Goal: Task Accomplishment & Management: Use online tool/utility

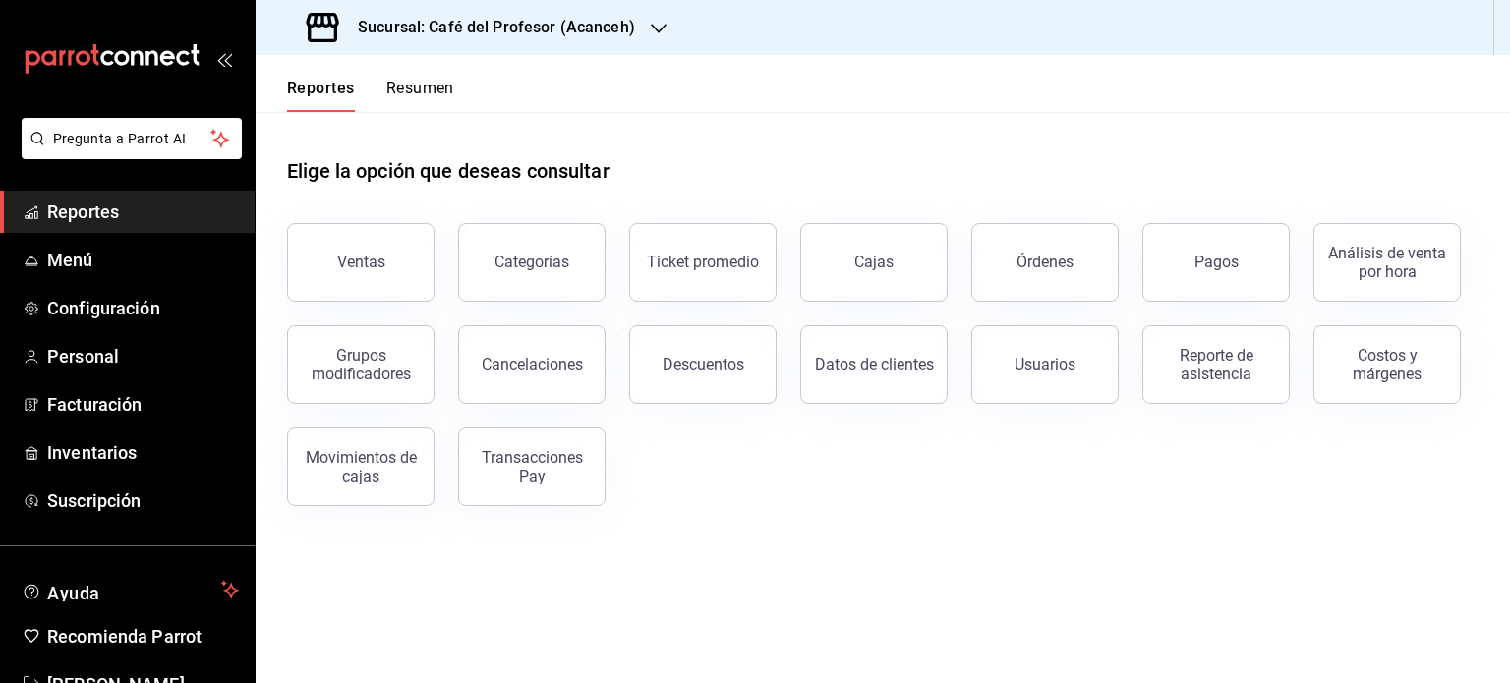
click at [440, 84] on button "Resumen" at bounding box center [420, 95] width 68 height 33
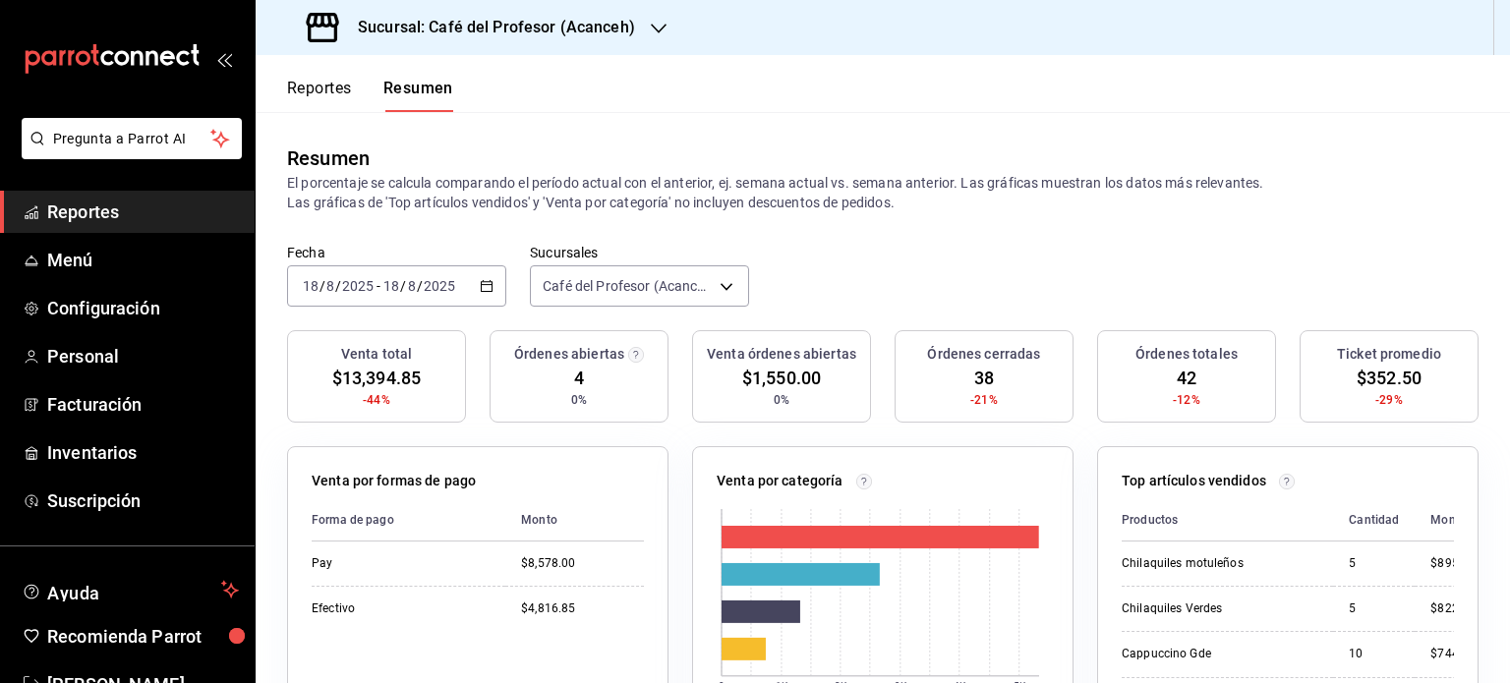
drag, startPoint x: 660, startPoint y: 35, endPoint x: 650, endPoint y: 25, distance: 15.3
click at [651, 25] on icon "button" at bounding box center [659, 29] width 16 height 16
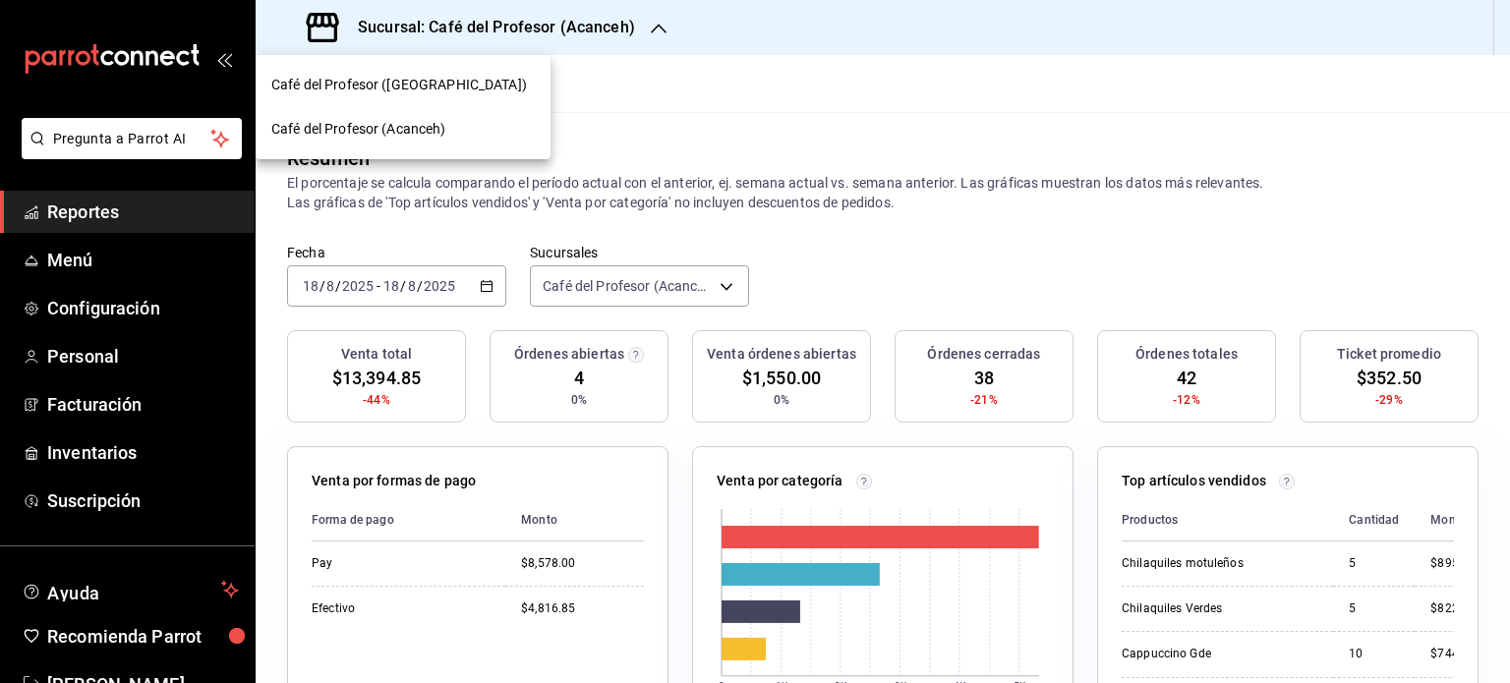
click at [492, 86] on div "Café del Profesor ([GEOGRAPHIC_DATA])" at bounding box center [402, 85] width 263 height 21
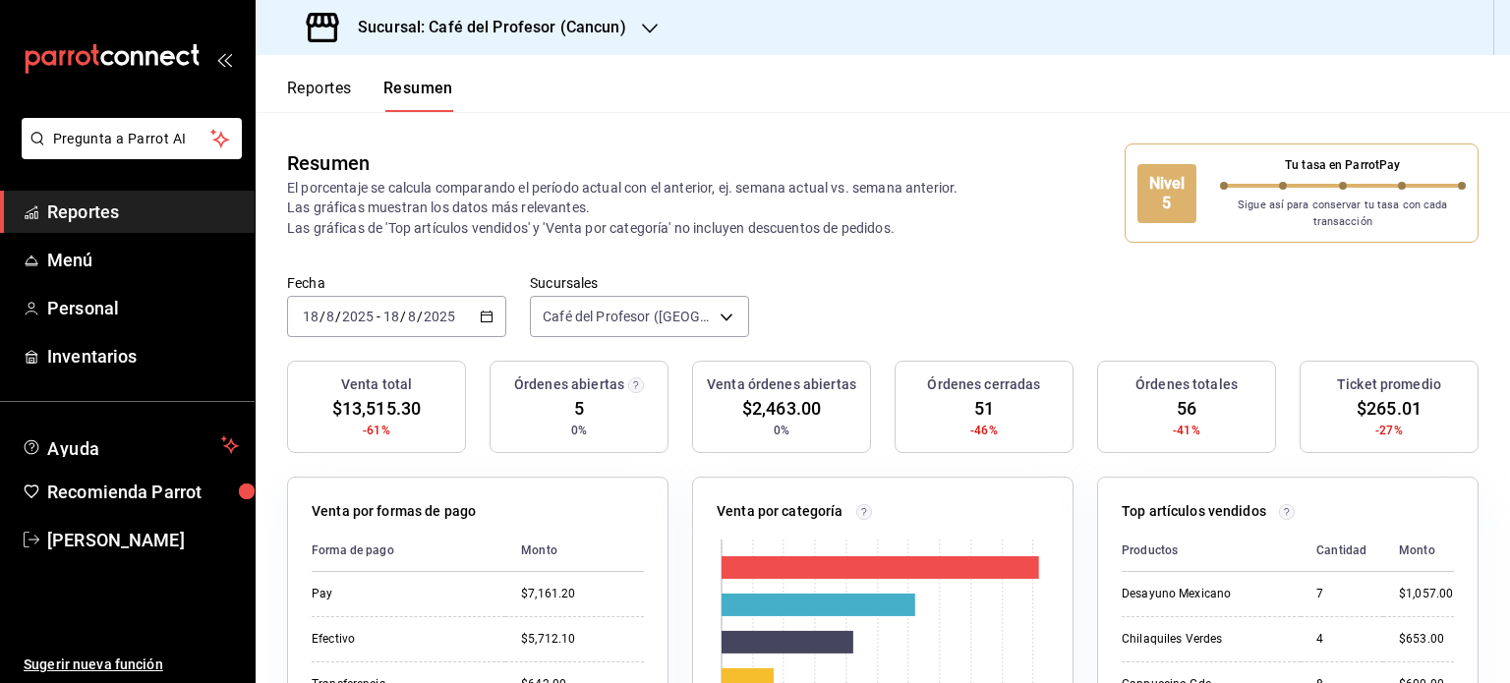
click at [649, 32] on icon "button" at bounding box center [650, 29] width 16 height 16
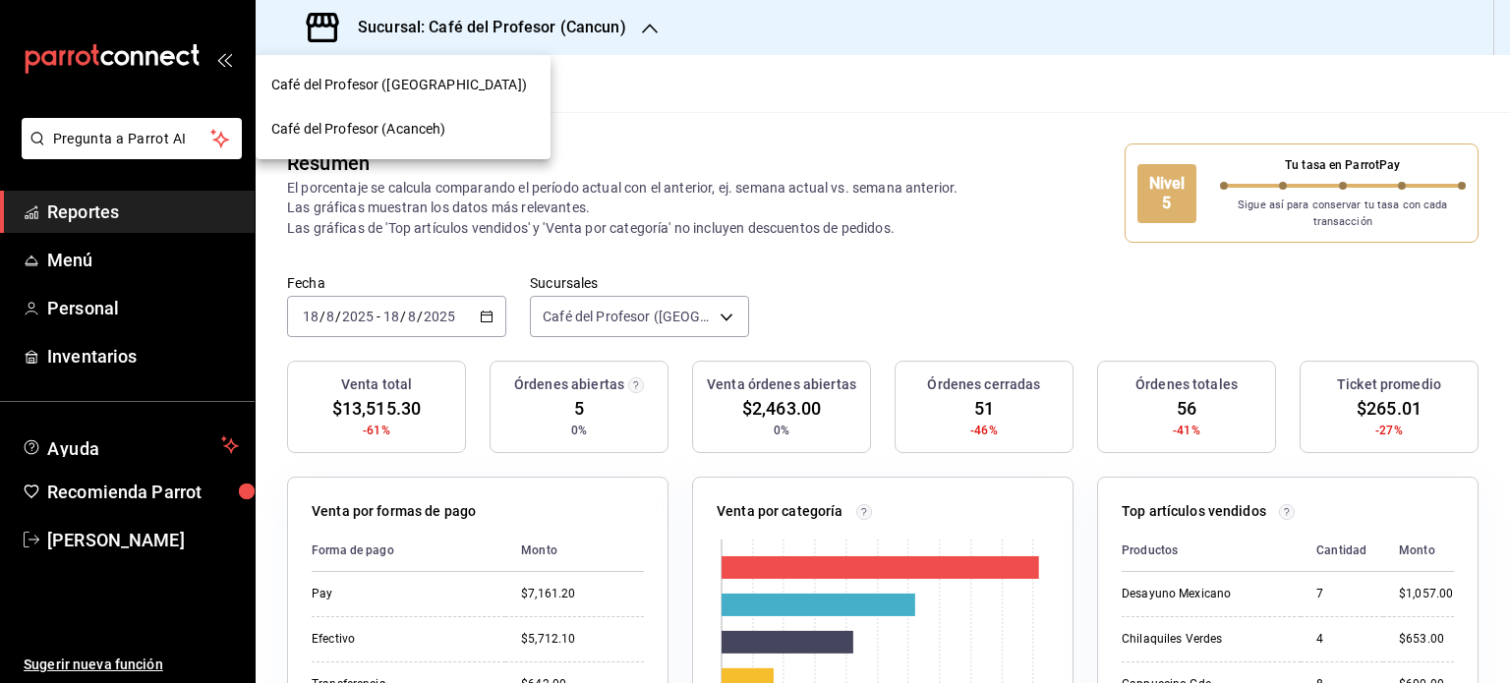
click at [445, 125] on span "Café del Profesor (Acanceh)" at bounding box center [358, 129] width 175 height 21
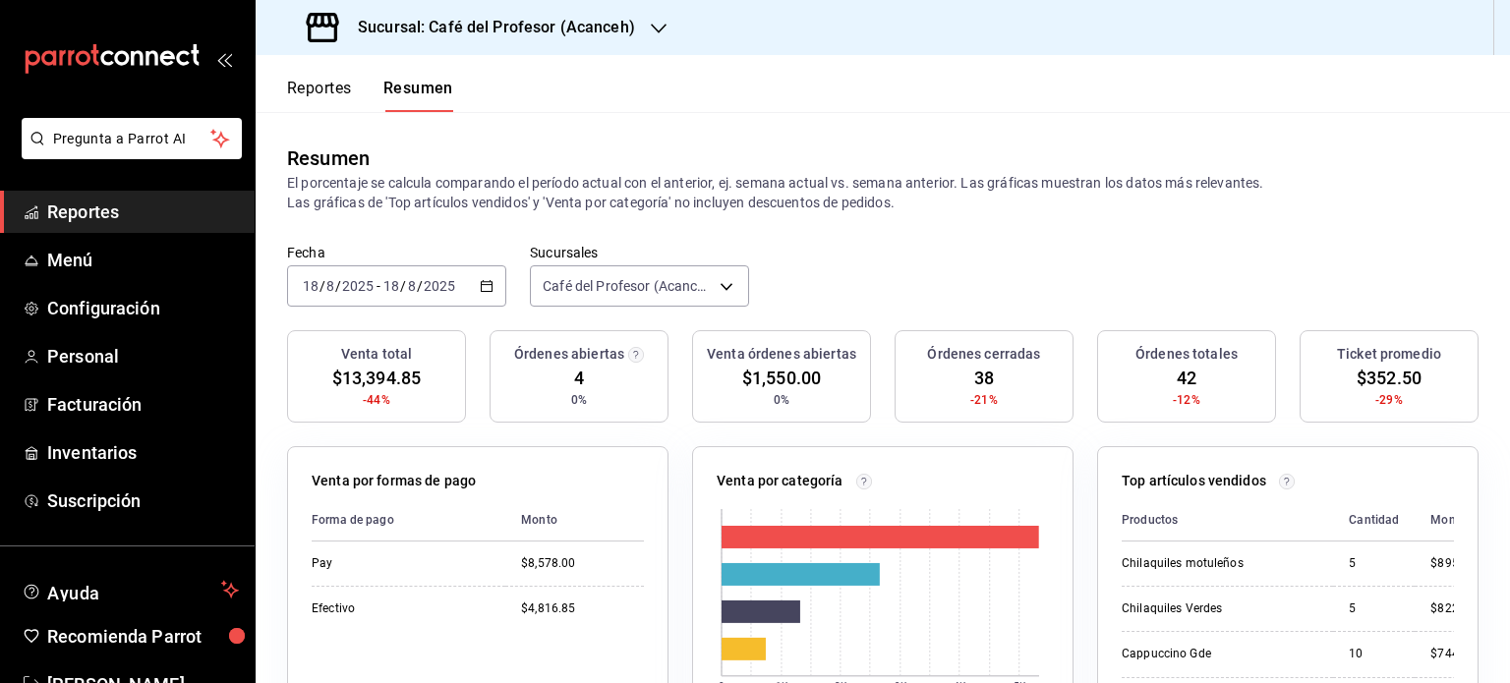
click at [153, 207] on span "Reportes" at bounding box center [143, 212] width 192 height 27
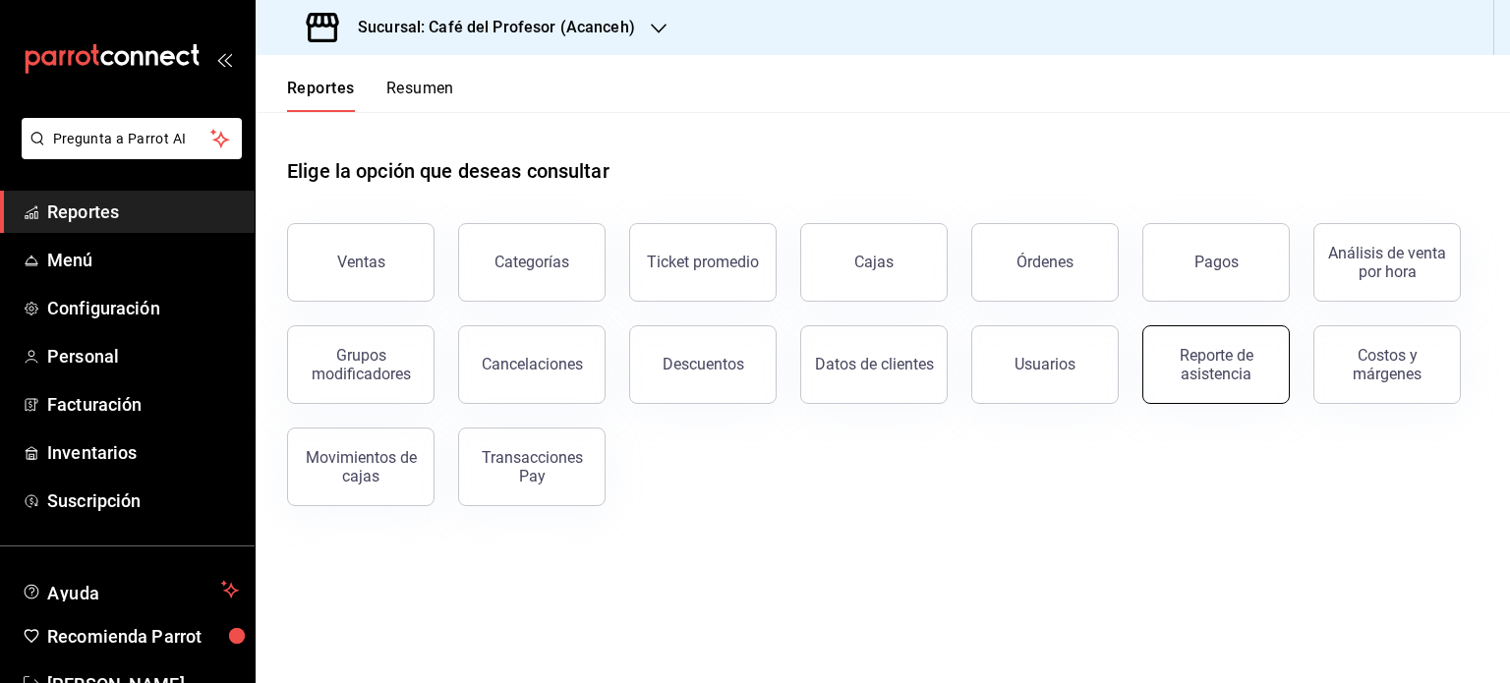
click at [1217, 363] on div "Reporte de asistencia" at bounding box center [1216, 364] width 122 height 37
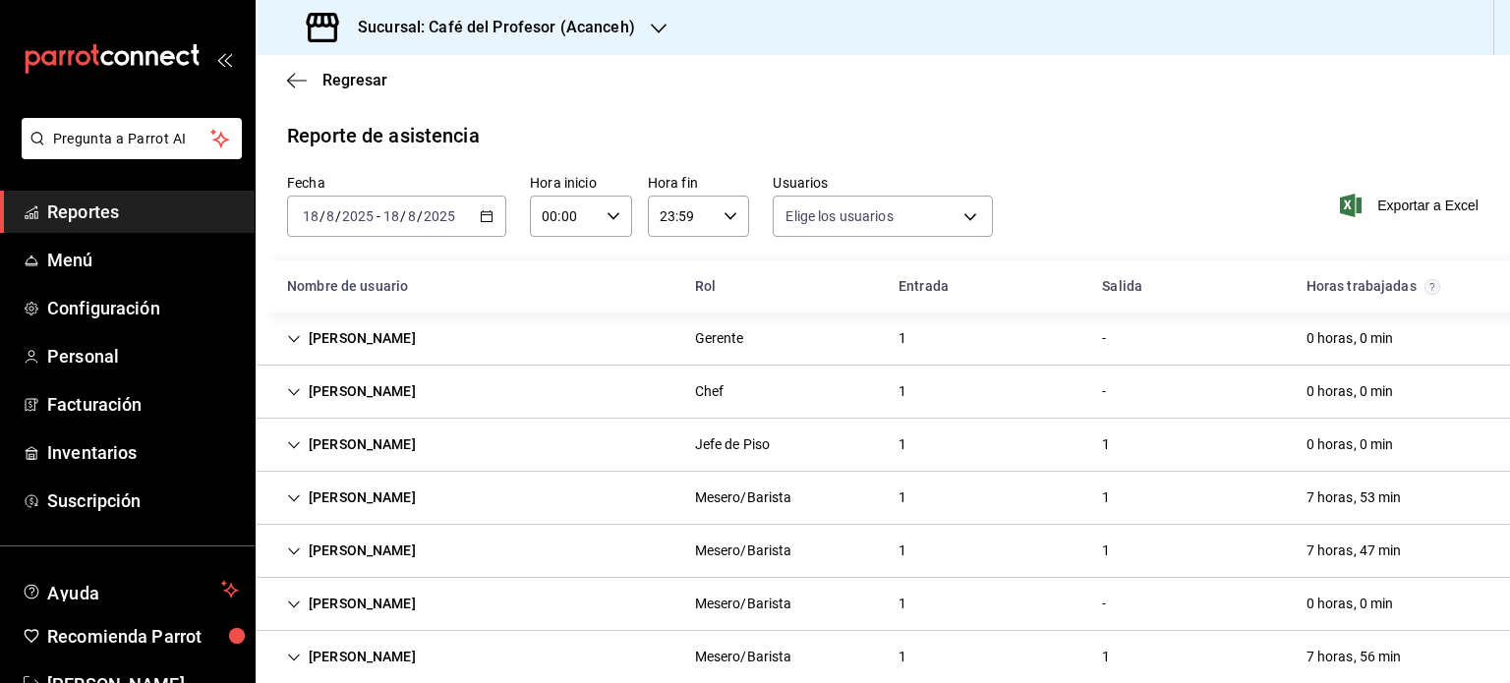
type input "20fffff5-e4cd-4835-a79c-7c5f05db6b0c,943bf2a1-d413-4243-9ede-846bbc7a6e84,f4741…"
click at [656, 37] on div at bounding box center [659, 28] width 16 height 21
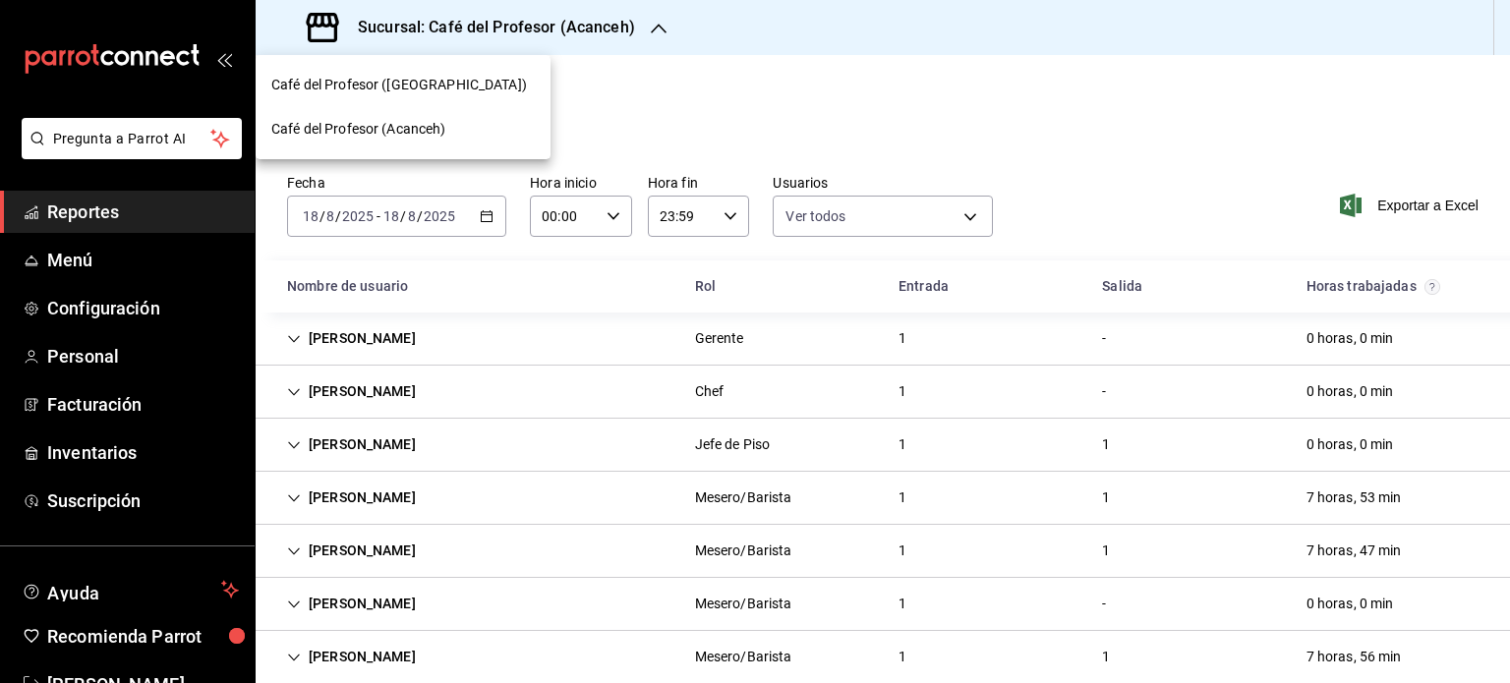
click at [465, 83] on div "Café del Profesor ([GEOGRAPHIC_DATA])" at bounding box center [402, 85] width 263 height 21
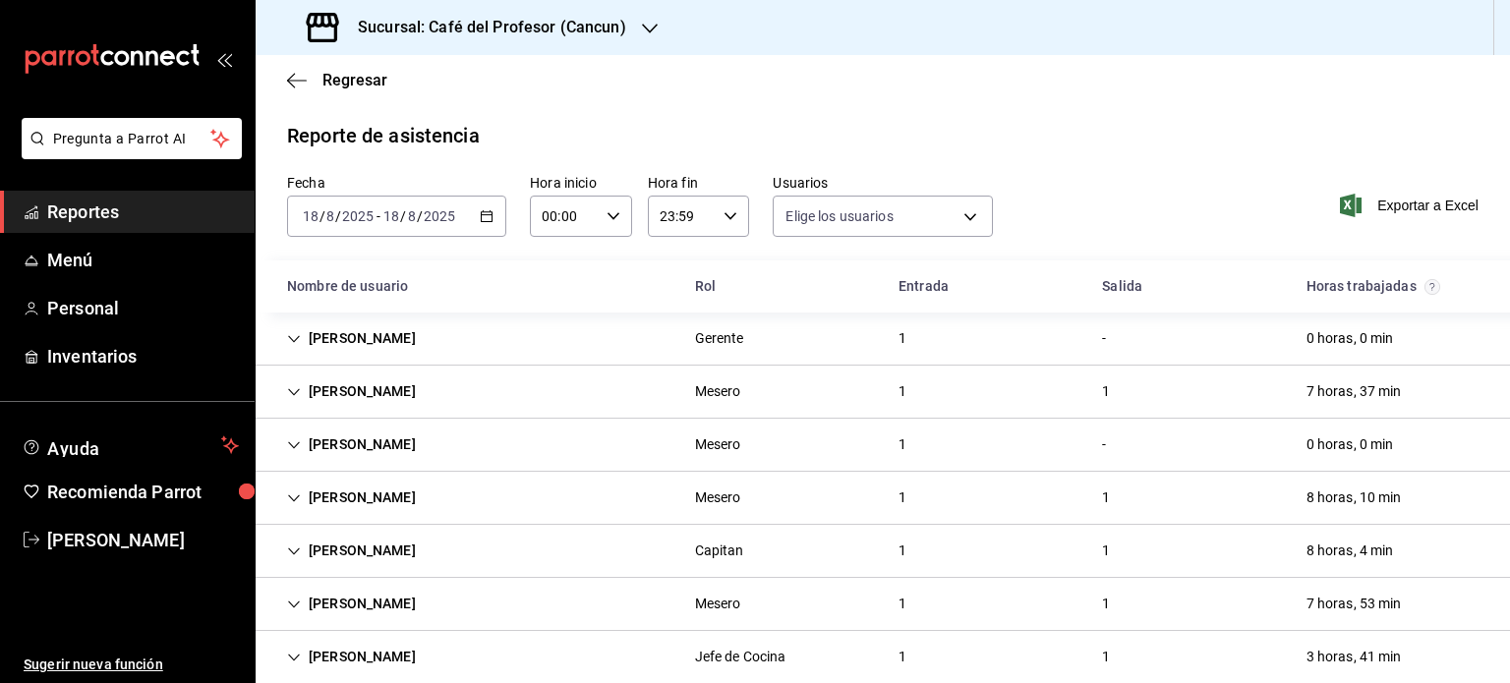
type input "20fffff5-e4cd-4835-a79c-7c5f05db6b0c,943bf2a1-d413-4243-9ede-846bbc7a6e84,8d527…"
click at [296, 75] on icon "button" at bounding box center [297, 81] width 20 height 18
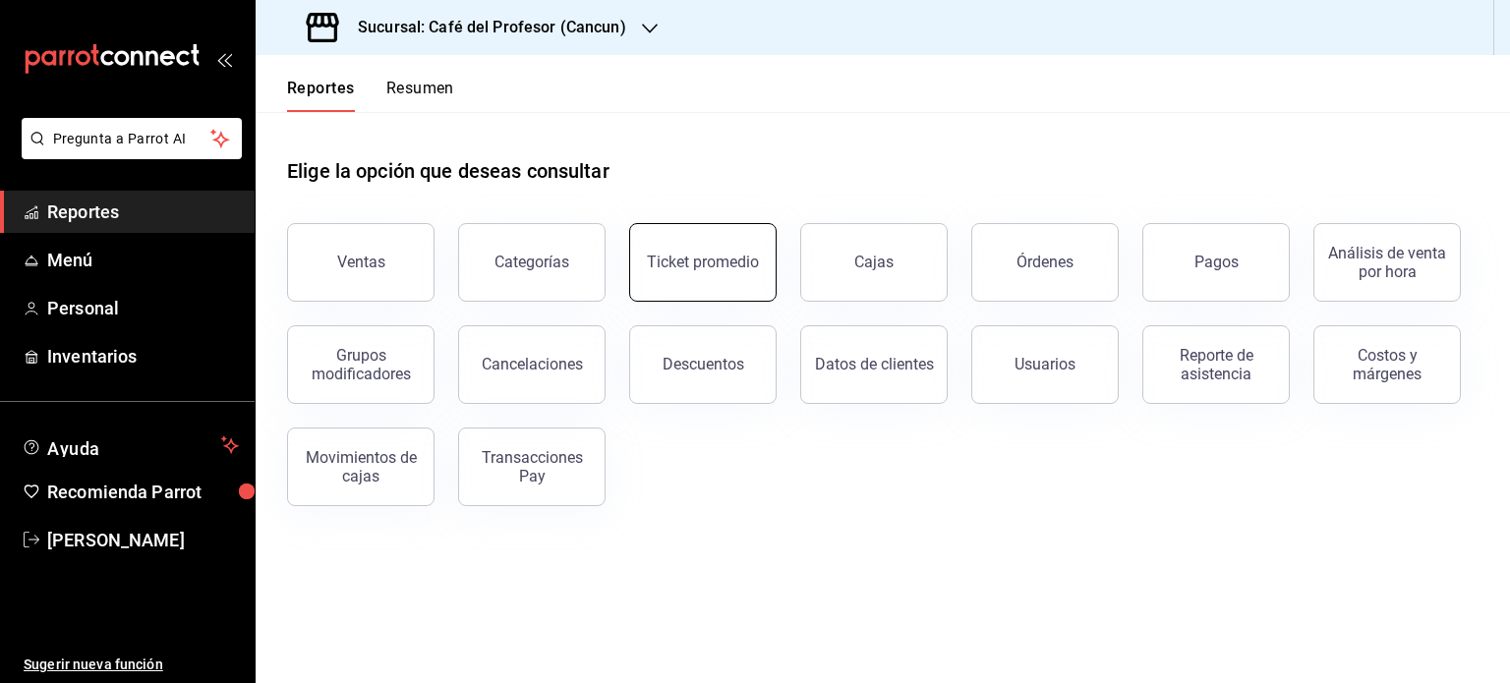
click at [702, 251] on button "Ticket promedio" at bounding box center [702, 262] width 147 height 79
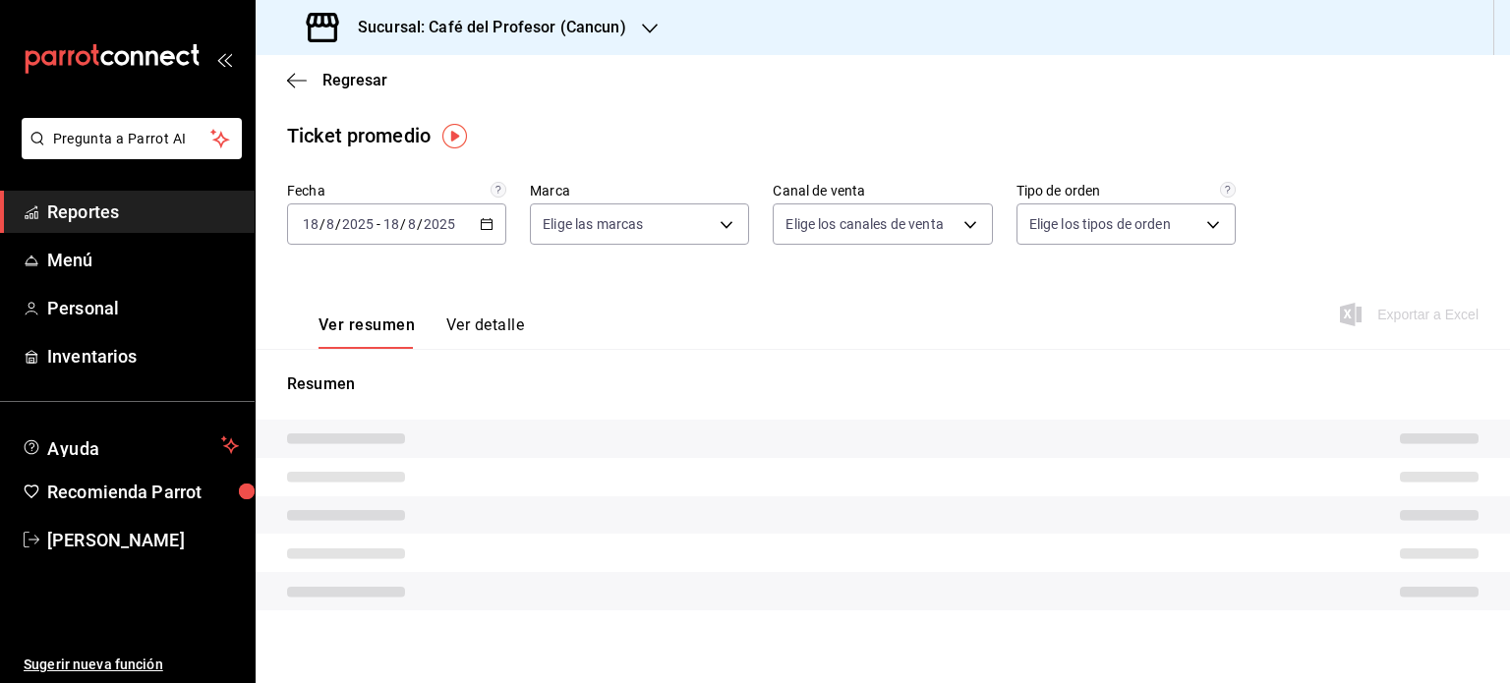
type input "c124c12d-dc0e-4a3d-911f-5b13390841f9"
type input "PARROT,UBER_EATS,RAPPI,DIDI_FOOD,ONLINE"
type input "e63addf7-f6de-41eb-9ab7-971b33c4aeea,82f5e9ba-350f-4f34-814f-532dfac66924,349f8…"
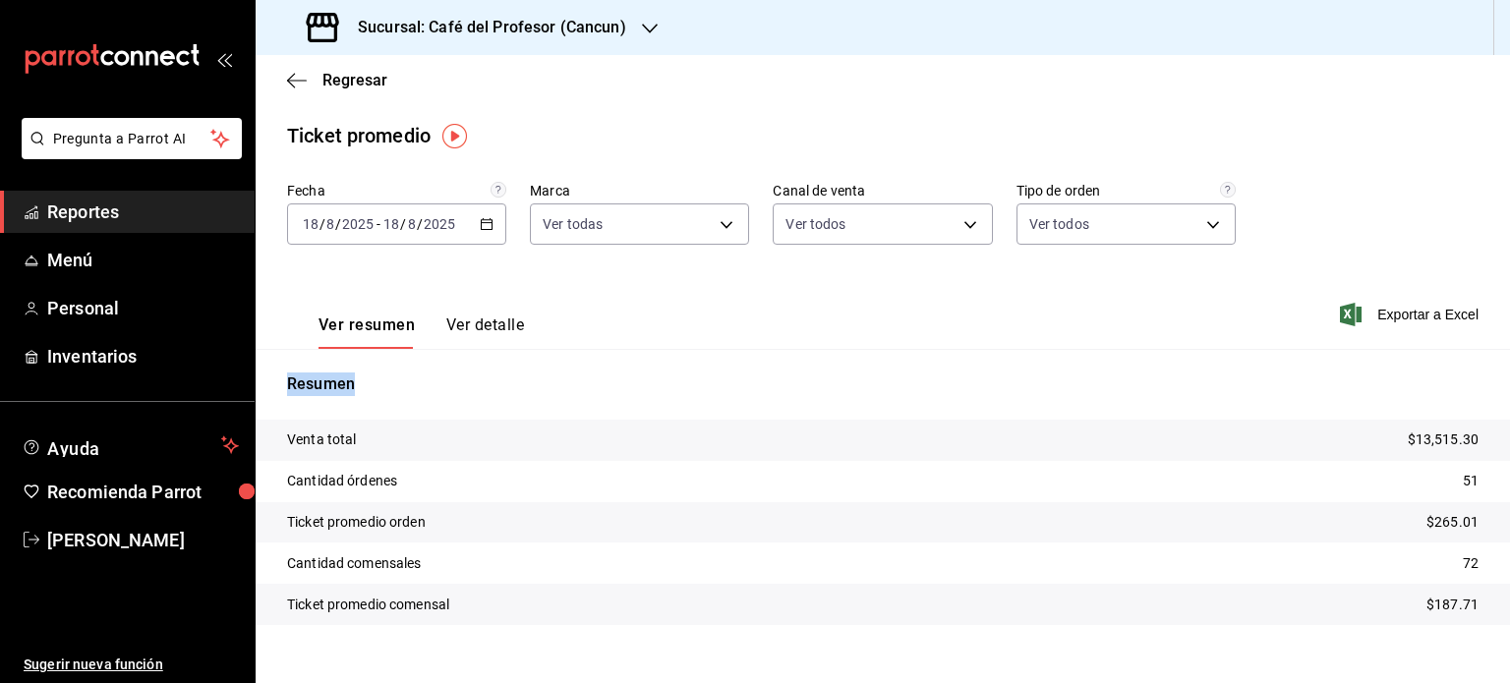
drag, startPoint x: 1494, startPoint y: 342, endPoint x: 1508, endPoint y: 434, distance: 93.4
click at [1508, 434] on div "Regresar Ticket promedio Fecha [DATE] [DATE] - [DATE] [DATE] Marca Ver todas c1…" at bounding box center [883, 369] width 1254 height 628
click at [1332, 172] on main "Regresar Ticket promedio Fecha [DATE] [DATE] - [DATE] [DATE] Marca Ver todas c1…" at bounding box center [883, 383] width 1254 height 657
click at [486, 317] on button "Ver detalle" at bounding box center [485, 331] width 78 height 33
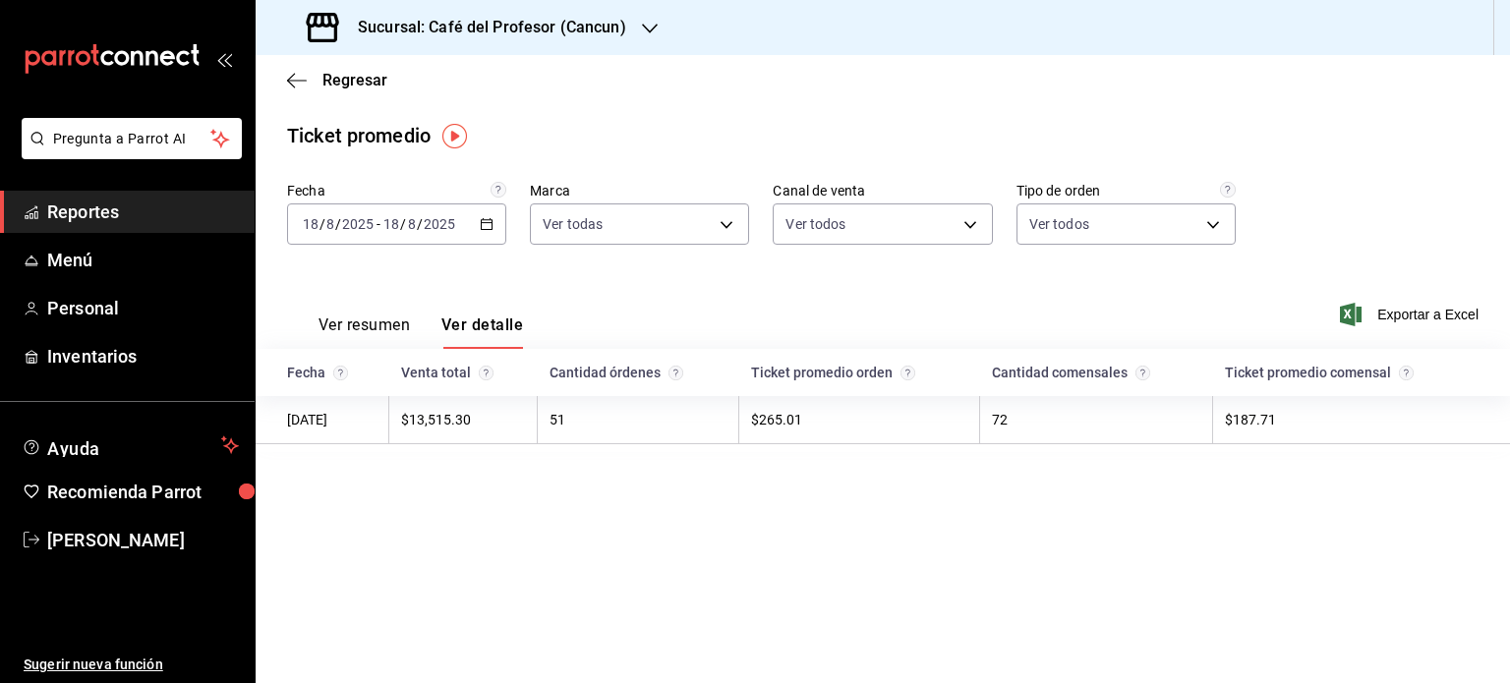
click at [334, 321] on button "Ver resumen" at bounding box center [363, 331] width 91 height 33
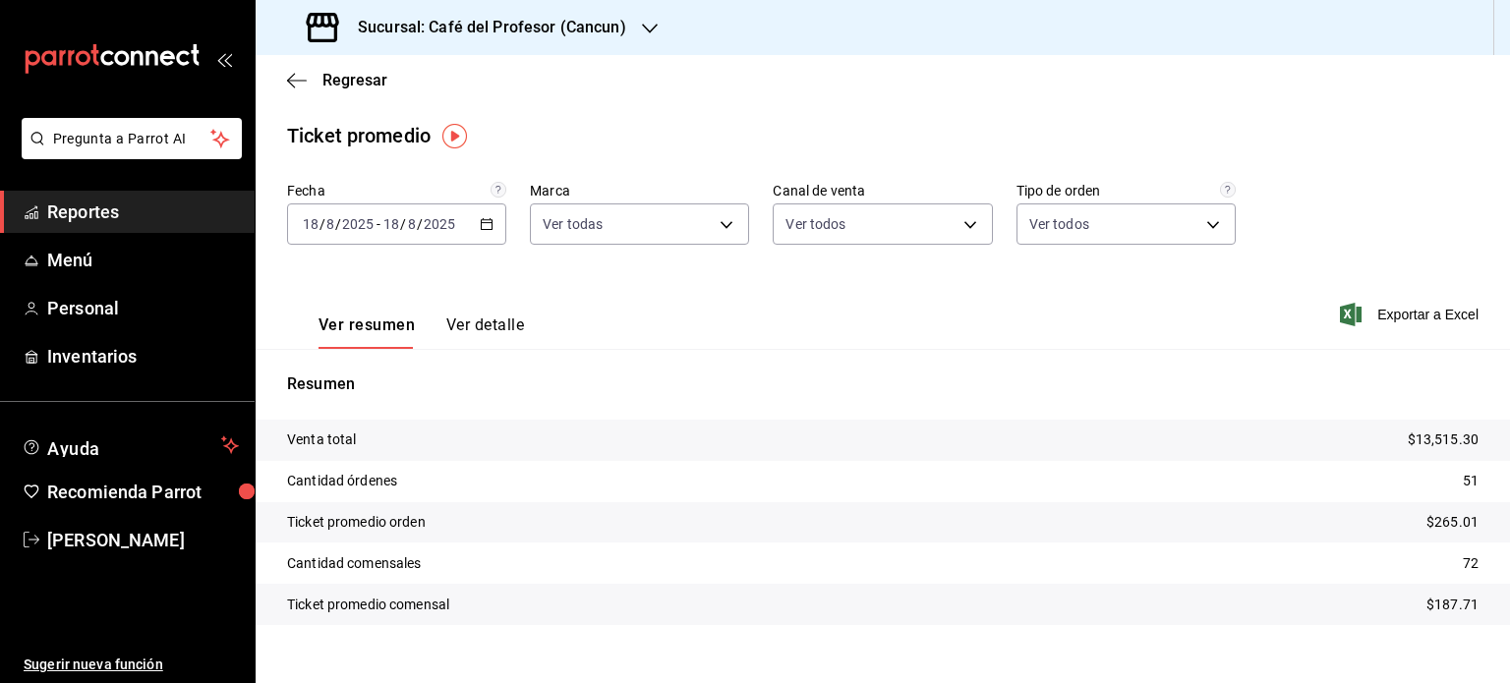
click at [98, 203] on span "Reportes" at bounding box center [143, 212] width 192 height 27
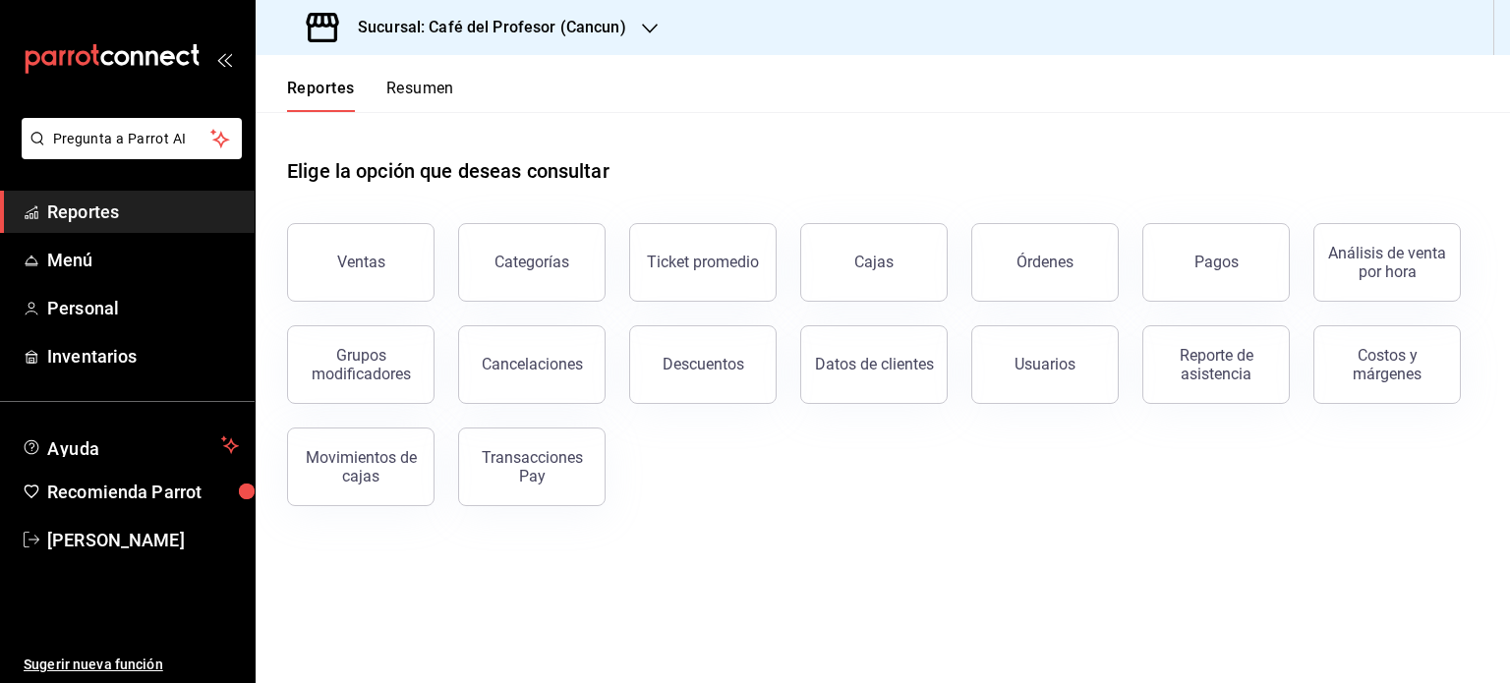
click at [429, 82] on button "Resumen" at bounding box center [420, 95] width 68 height 33
